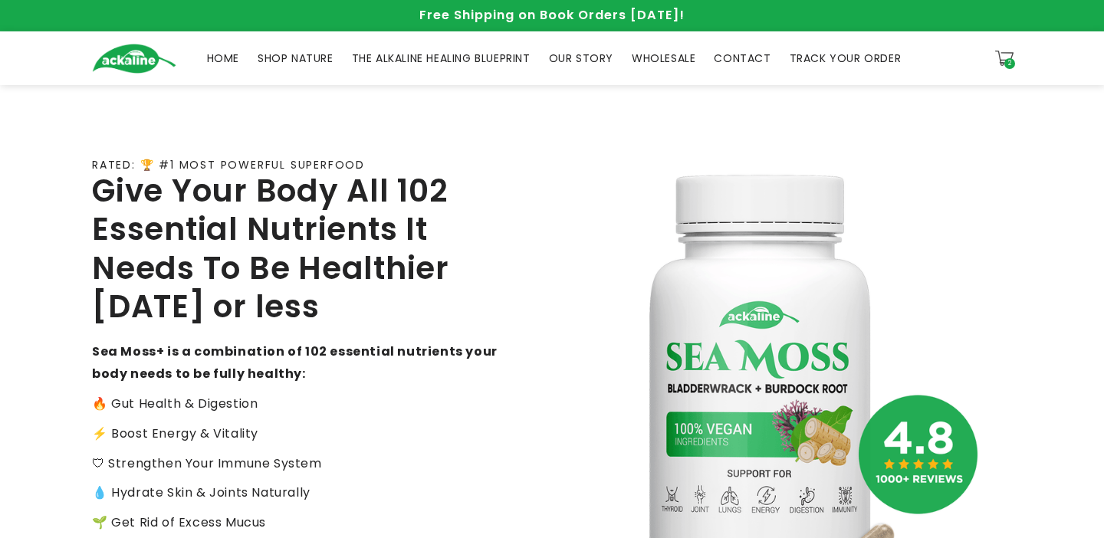
click at [282, 64] on span "SHOP NATURE" at bounding box center [296, 58] width 76 height 14
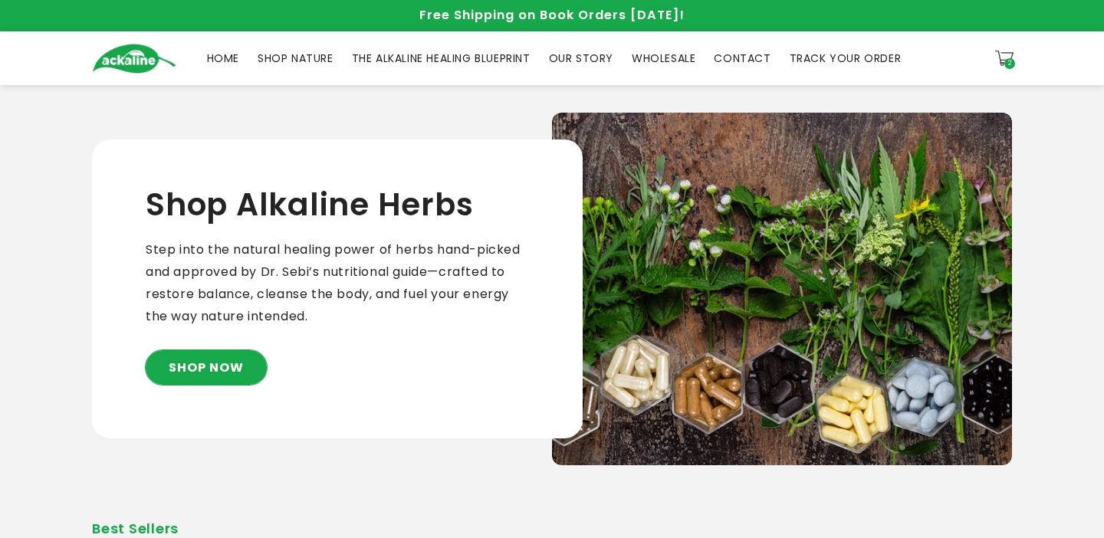
click at [224, 365] on link "SHOP NOW" at bounding box center [206, 367] width 121 height 34
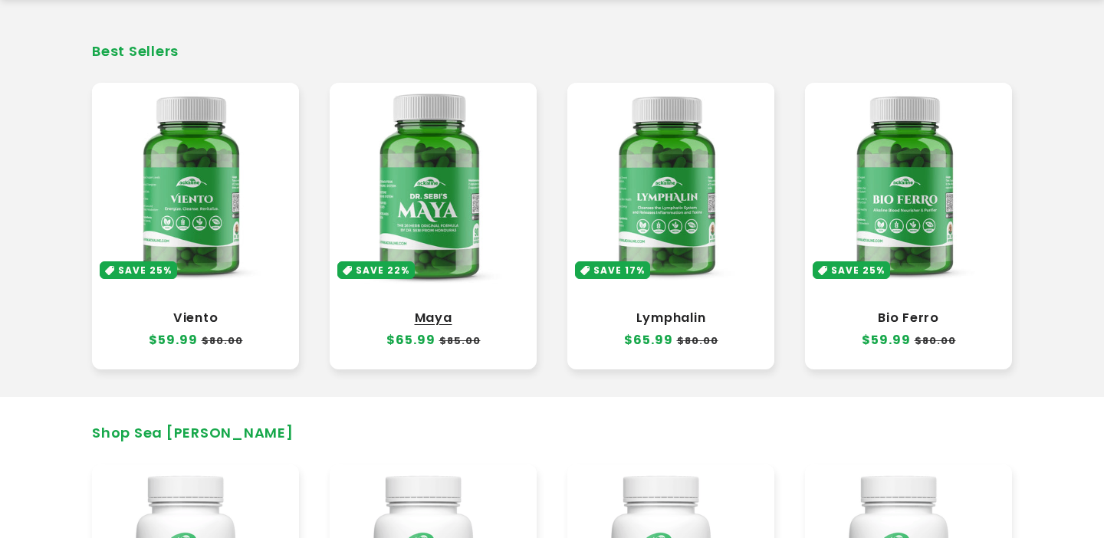
scroll to position [493, 0]
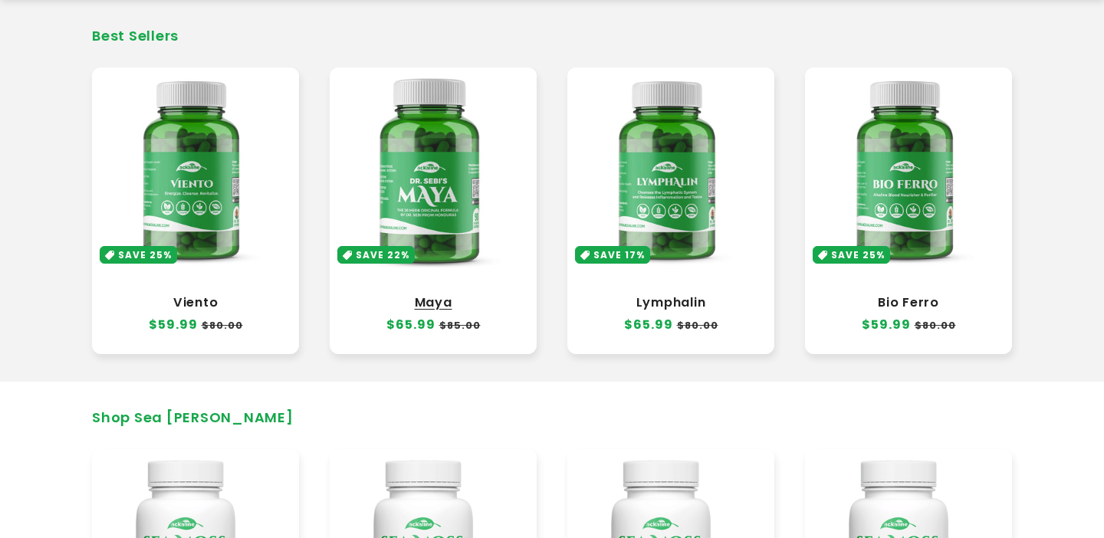
click at [448, 308] on link "Maya" at bounding box center [433, 302] width 176 height 15
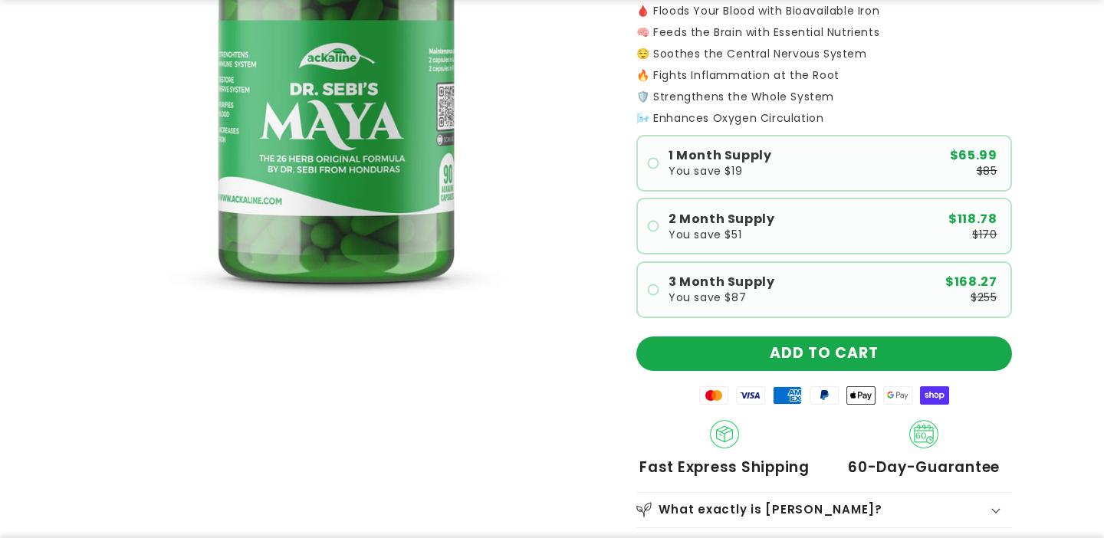
scroll to position [370, 0]
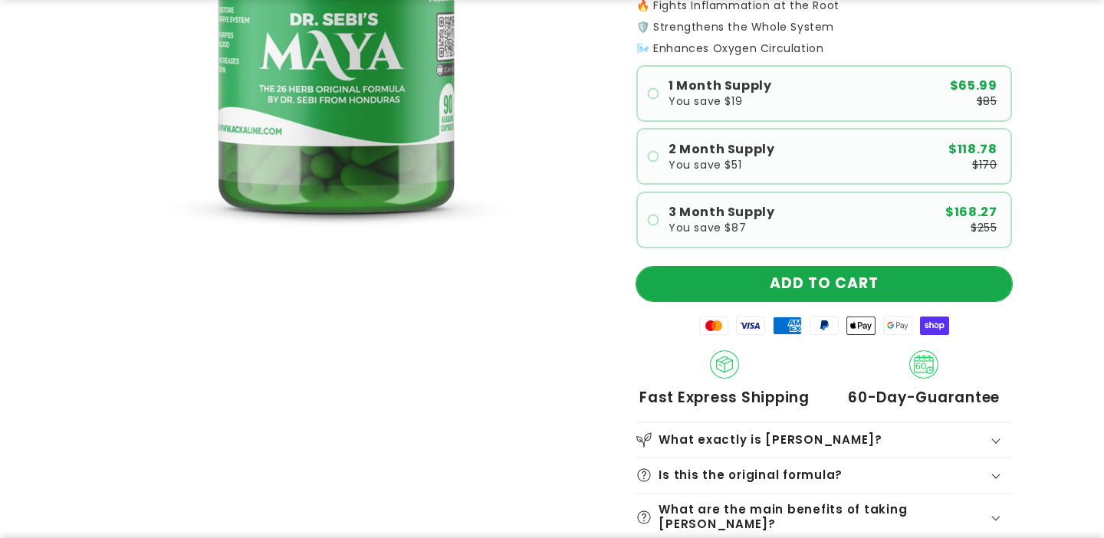
click at [836, 284] on button "ADD TO CART" at bounding box center [824, 284] width 376 height 34
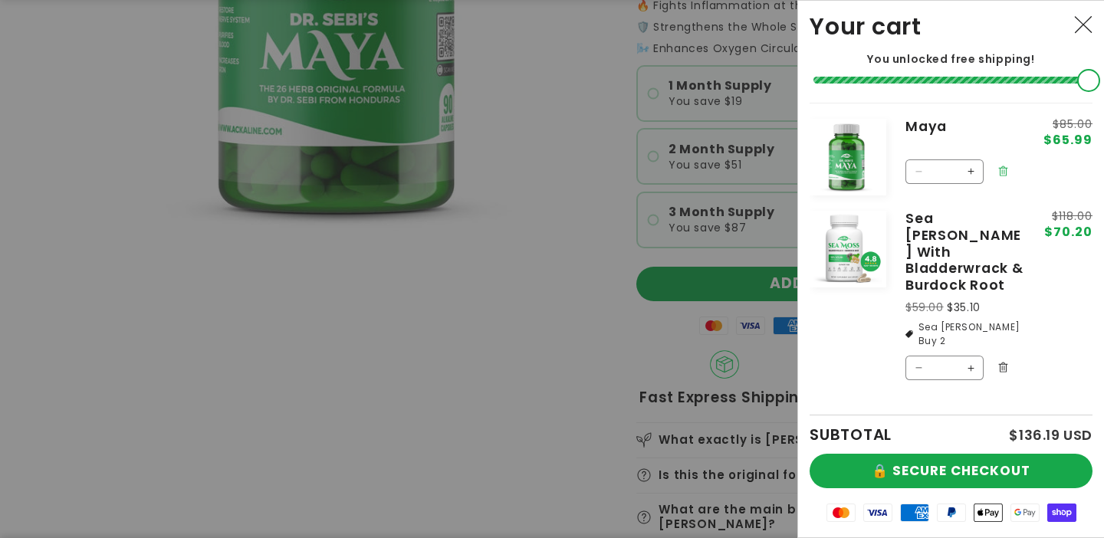
click at [1000, 170] on icon "Remove Maya" at bounding box center [1002, 171] width 11 height 11
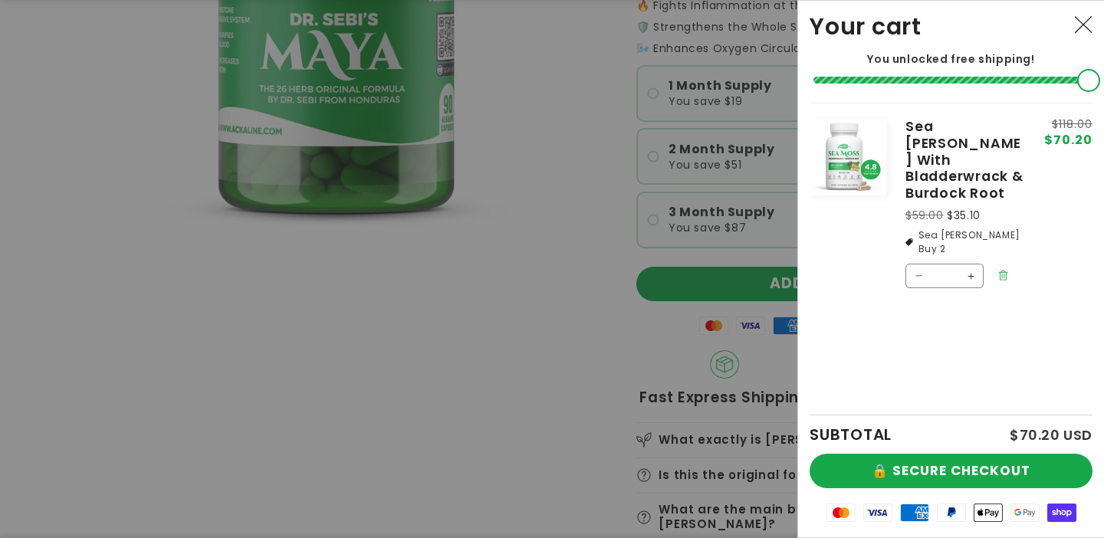
click at [1004, 270] on icon "Remove Sea Moss With Bladderwrack & Burdock Root" at bounding box center [1002, 275] width 11 height 11
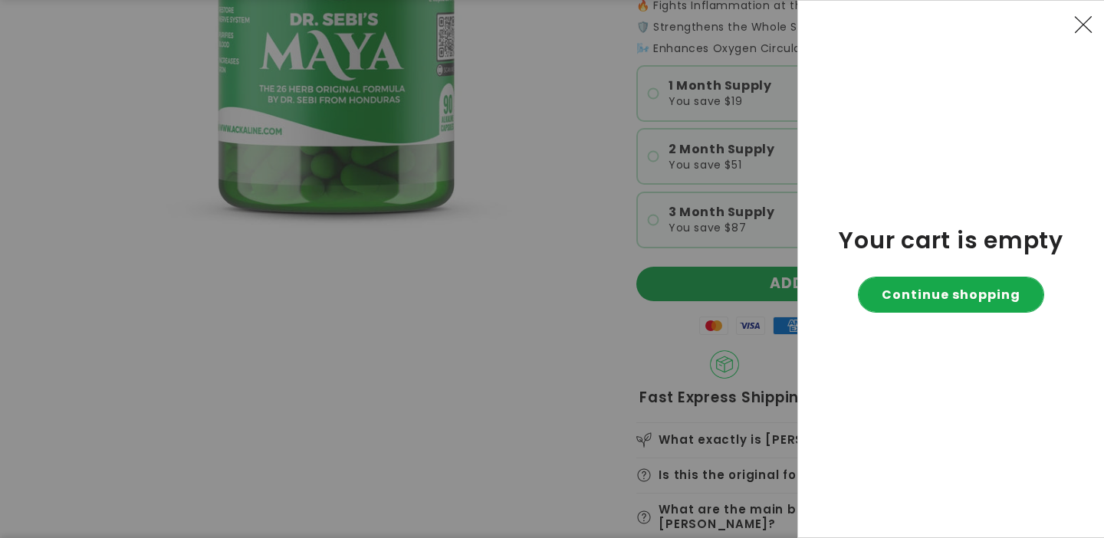
click at [944, 292] on link "Continue shopping" at bounding box center [951, 294] width 185 height 34
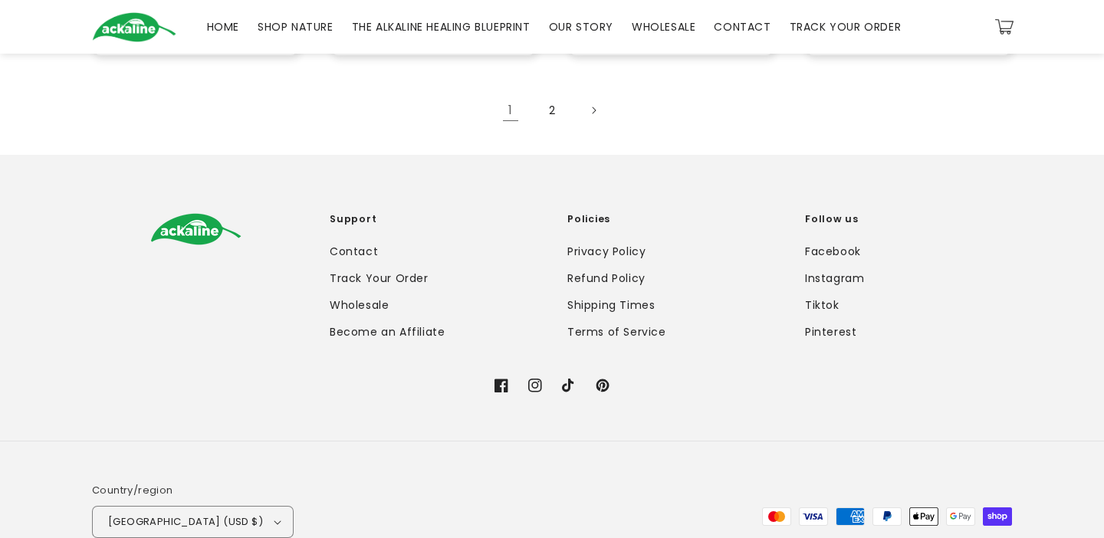
scroll to position [1672, 0]
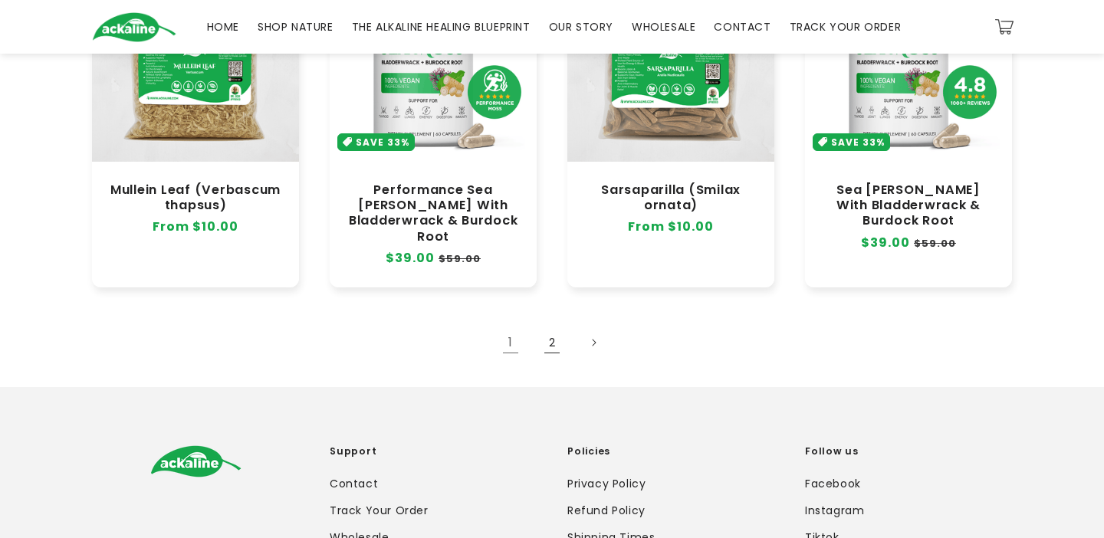
click at [542, 326] on link "2" at bounding box center [552, 343] width 34 height 34
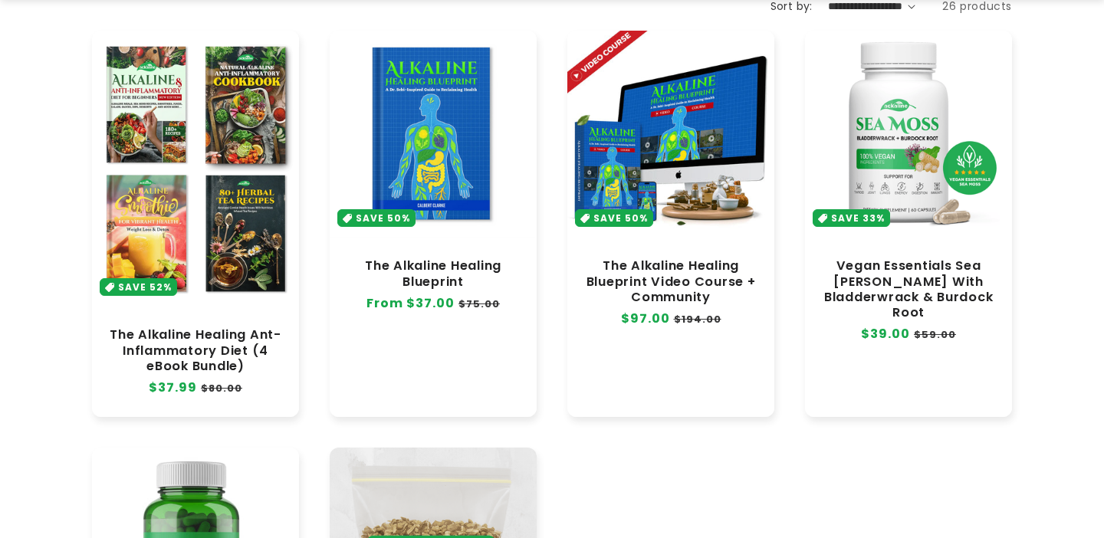
scroll to position [297, 0]
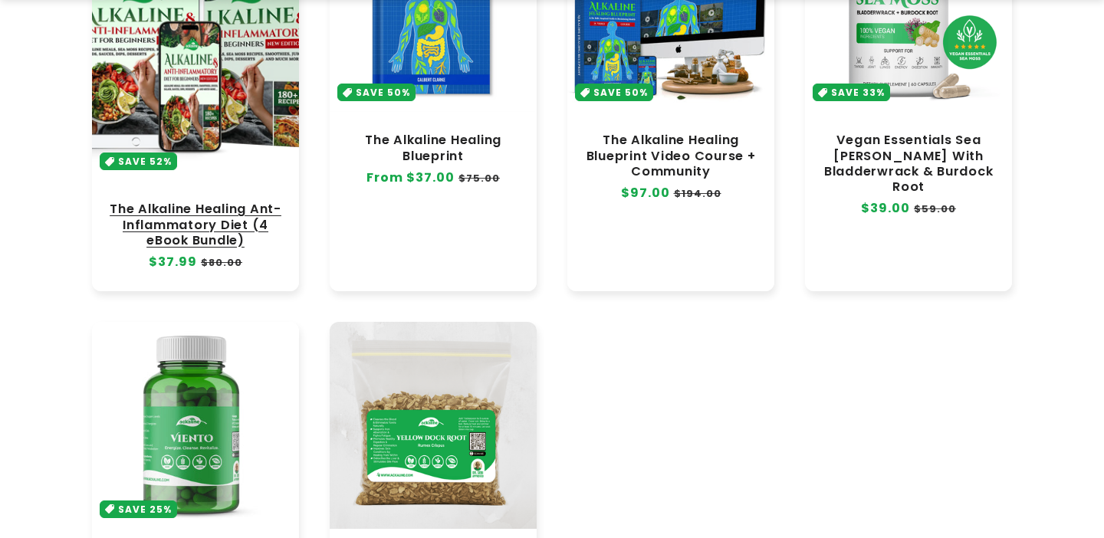
click at [185, 205] on link "The Alkaline Healing Ant-Inflammatory Diet (4 eBook Bundle)" at bounding box center [195, 225] width 176 height 46
